Goal: Find specific page/section: Find specific page/section

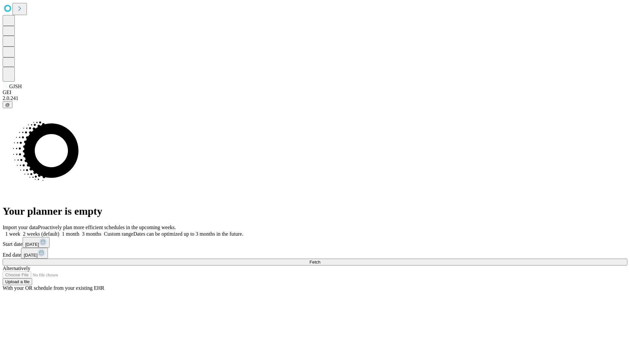
click at [320, 260] on span "Fetch" at bounding box center [314, 262] width 11 height 5
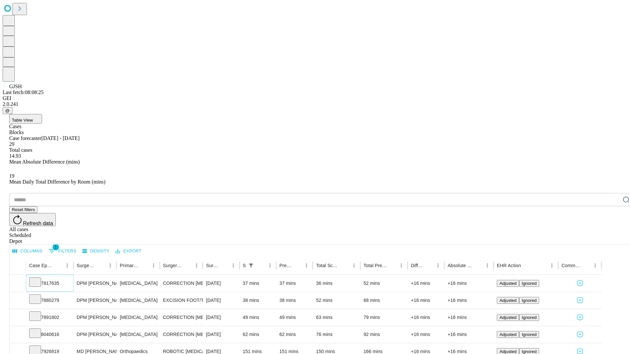
click at [38, 278] on icon at bounding box center [35, 281] width 7 height 7
